Goal: Task Accomplishment & Management: Use online tool/utility

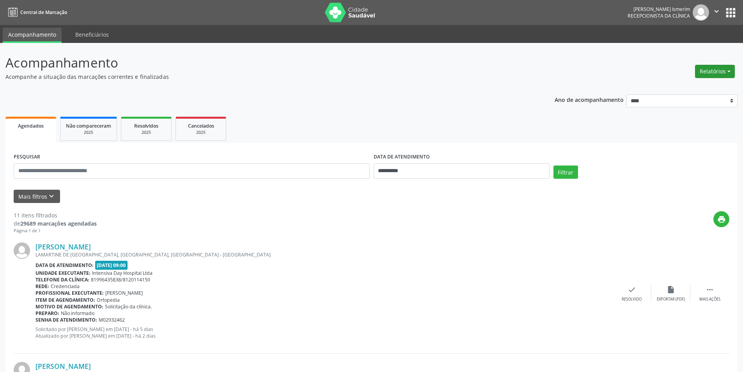
click at [712, 72] on button "Relatórios" at bounding box center [715, 71] width 40 height 13
click at [672, 86] on link "Agendamentos" at bounding box center [694, 88] width 84 height 11
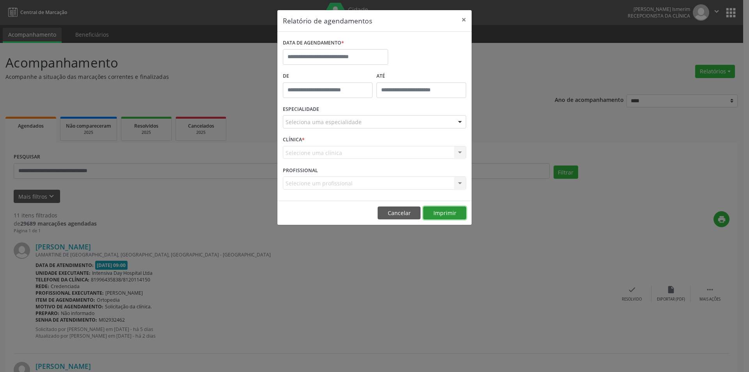
click at [440, 213] on button "Imprimir" at bounding box center [444, 212] width 43 height 13
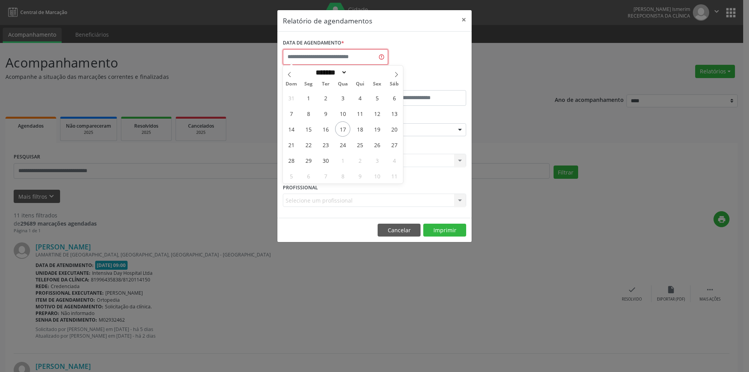
click at [319, 51] on input "text" at bounding box center [335, 57] width 105 height 16
drag, startPoint x: 342, startPoint y: 129, endPoint x: 357, endPoint y: 130, distance: 15.3
click at [357, 130] on div "31 1 2 3 4 5 6 7 8 9 10 11 12 13 14 15 16 17 18 19 20 21 22 23 24 25 26 27 28 2…" at bounding box center [343, 137] width 120 height 94
click at [357, 130] on span "18" at bounding box center [359, 128] width 15 height 15
type input "**********"
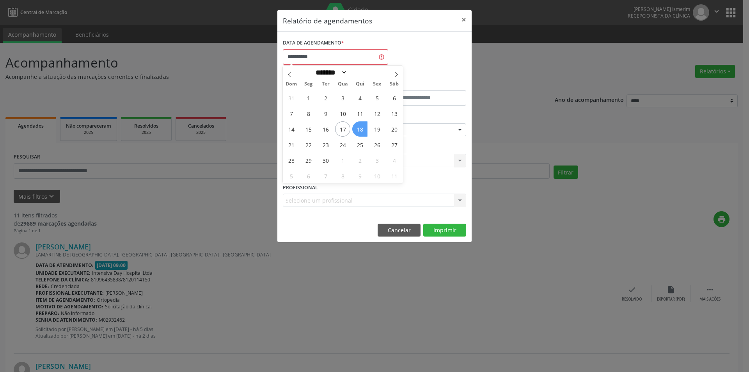
click at [357, 130] on span "18" at bounding box center [359, 128] width 15 height 15
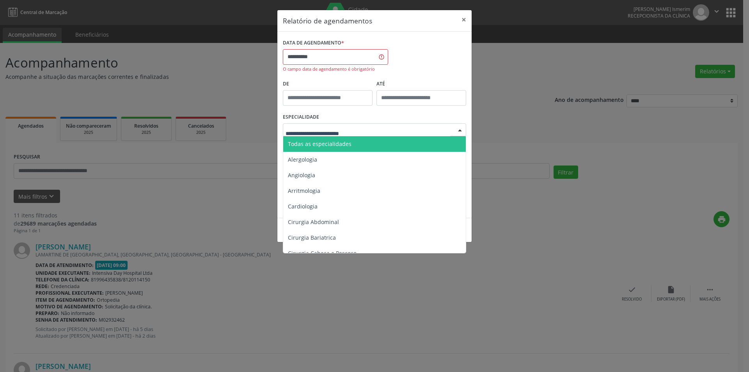
click at [457, 131] on div at bounding box center [460, 130] width 12 height 13
click at [315, 142] on span "Todas as especialidades" at bounding box center [320, 143] width 64 height 7
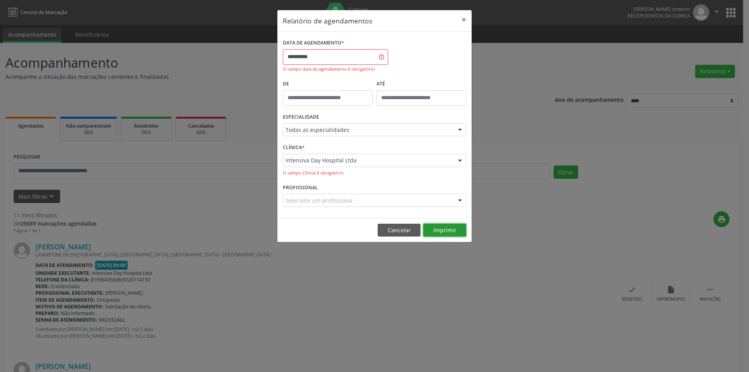
click at [455, 228] on button "Imprimir" at bounding box center [444, 230] width 43 height 13
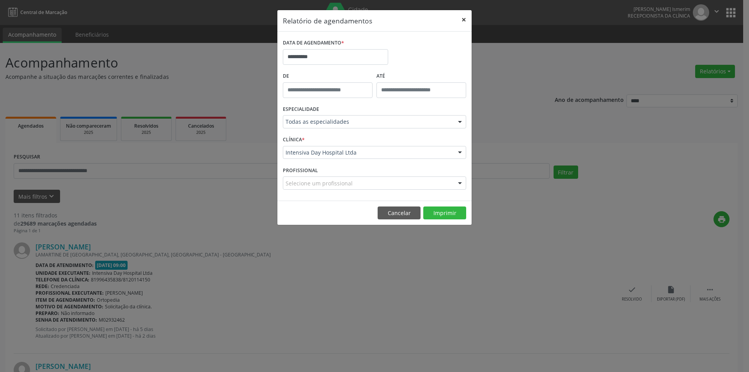
click at [464, 20] on button "×" at bounding box center [464, 19] width 16 height 19
